Goal: Task Accomplishment & Management: Manage account settings

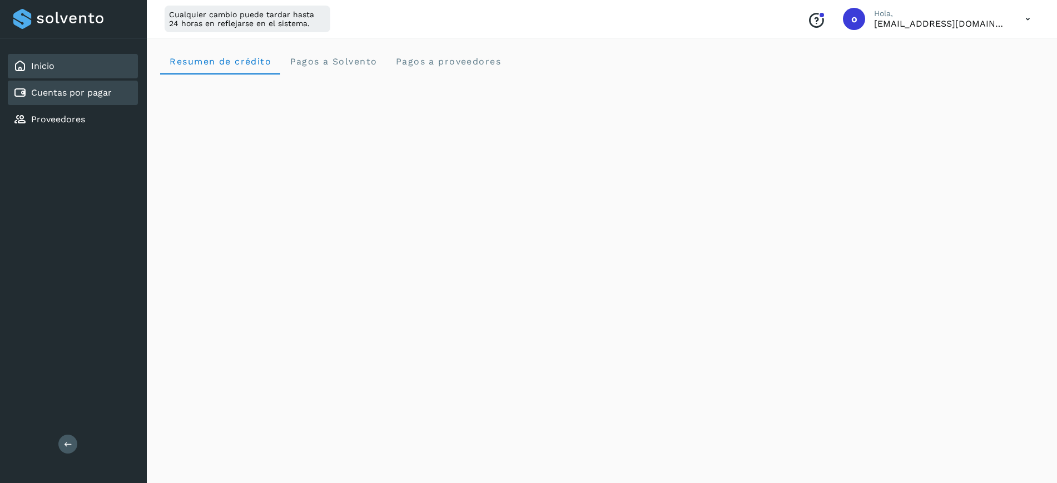
click at [68, 85] on div "Cuentas por pagar" at bounding box center [73, 93] width 130 height 24
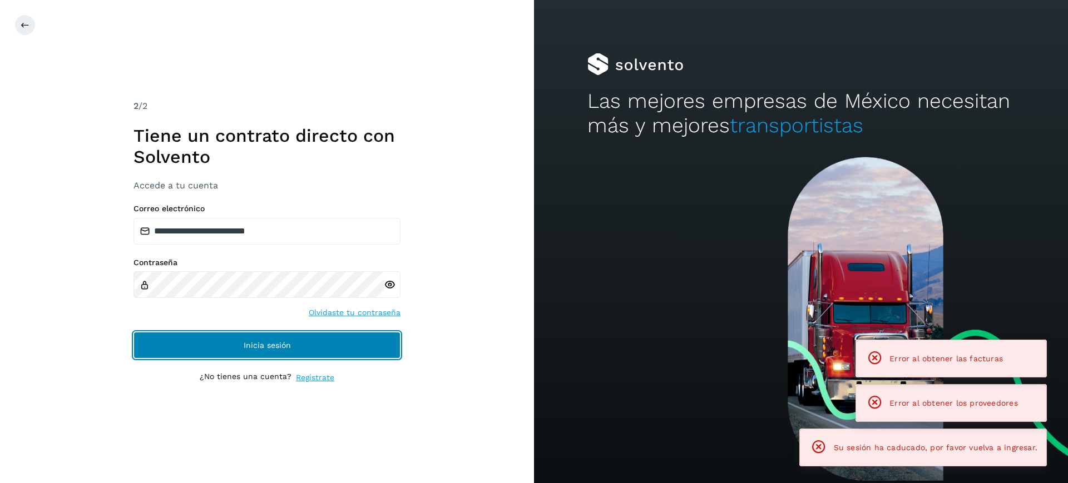
click at [315, 341] on button "Inicia sesión" at bounding box center [266, 345] width 267 height 27
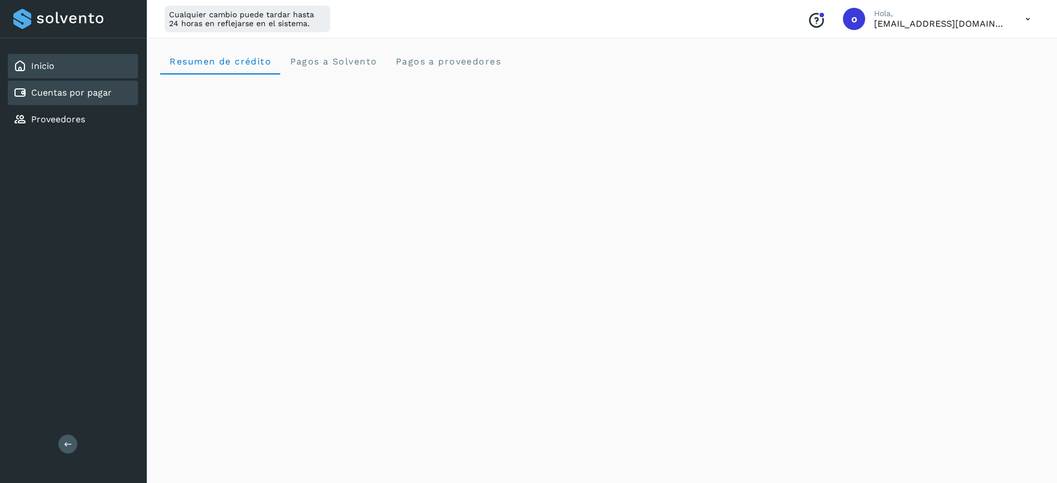
click at [75, 91] on link "Cuentas por pagar" at bounding box center [71, 92] width 81 height 11
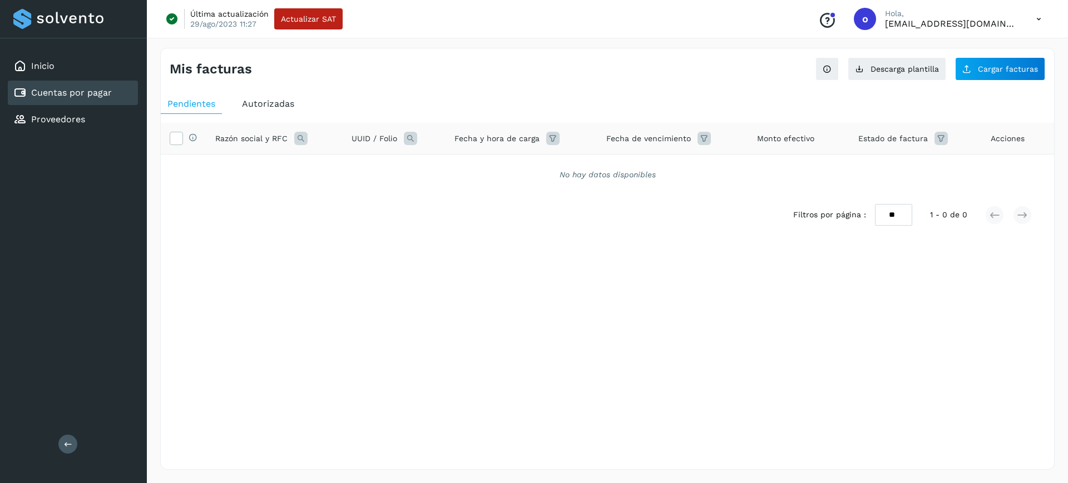
drag, startPoint x: 287, startPoint y: 103, endPoint x: 340, endPoint y: 145, distance: 68.1
click at [288, 105] on span "Autorizadas" at bounding box center [268, 103] width 52 height 11
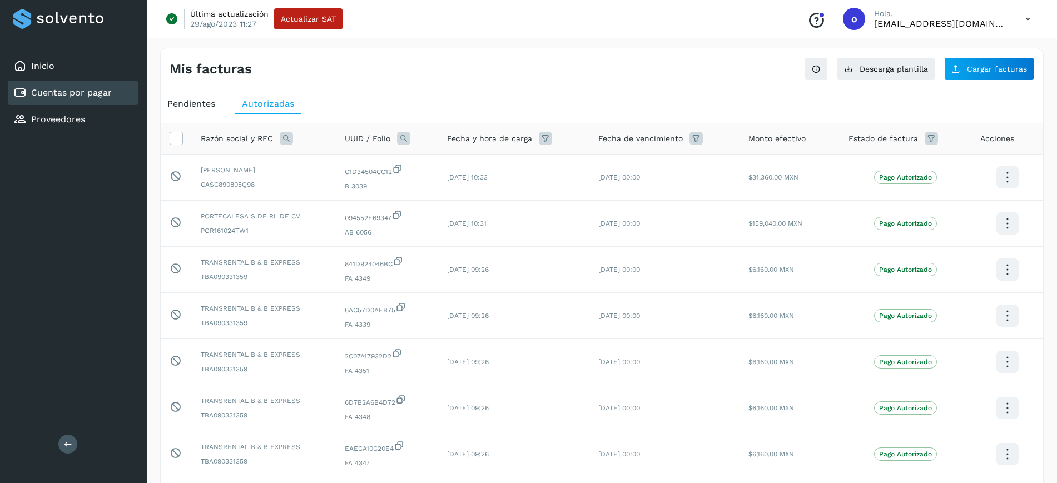
click at [410, 140] on icon at bounding box center [403, 138] width 13 height 13
click at [290, 136] on icon at bounding box center [286, 138] width 13 height 13
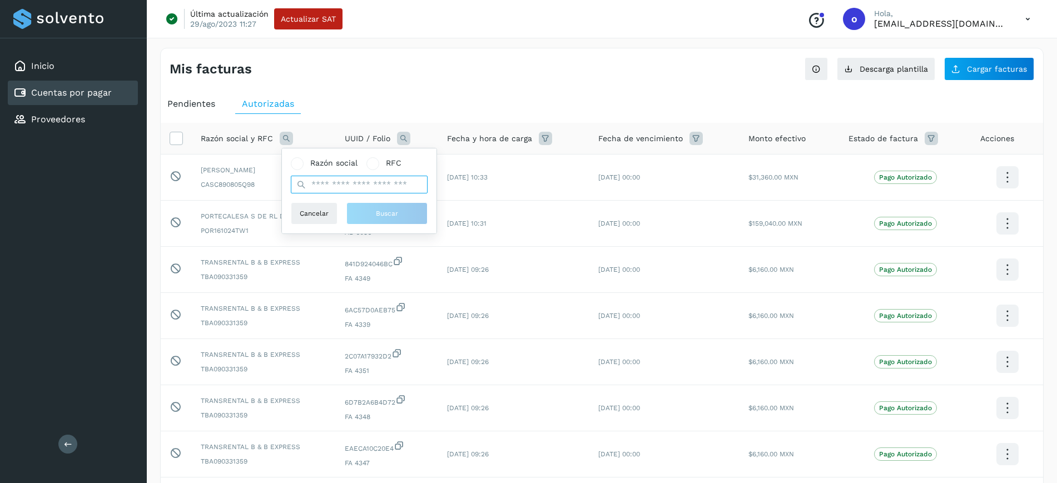
click at [319, 183] on input "text" at bounding box center [359, 185] width 137 height 18
type input "**********"
click at [388, 220] on button "Buscar" at bounding box center [387, 213] width 81 height 22
